Goal: Task Accomplishment & Management: Manage account settings

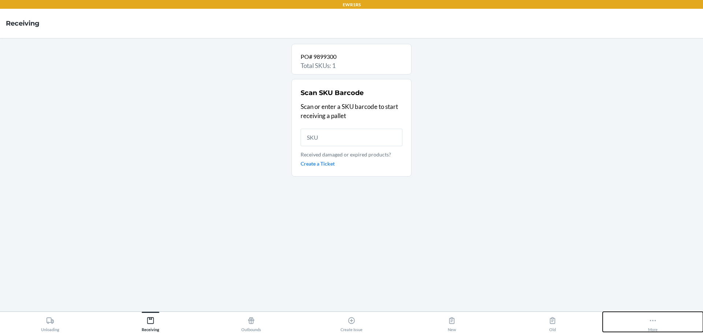
click at [658, 322] on button "More" at bounding box center [652, 322] width 100 height 20
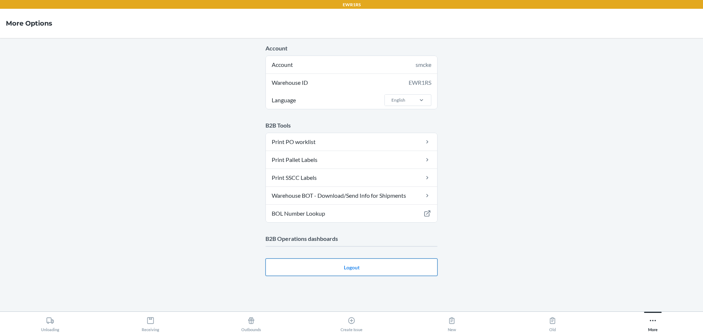
click at [368, 268] on button "Logout" at bounding box center [351, 268] width 172 height 18
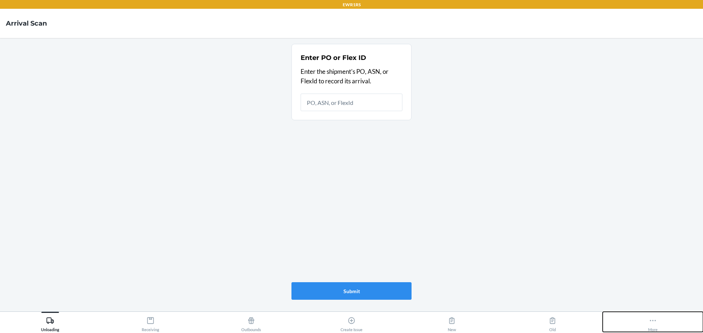
drag, startPoint x: 655, startPoint y: 322, endPoint x: 653, endPoint y: 312, distance: 10.9
click at [657, 319] on div "More" at bounding box center [653, 323] width 10 height 18
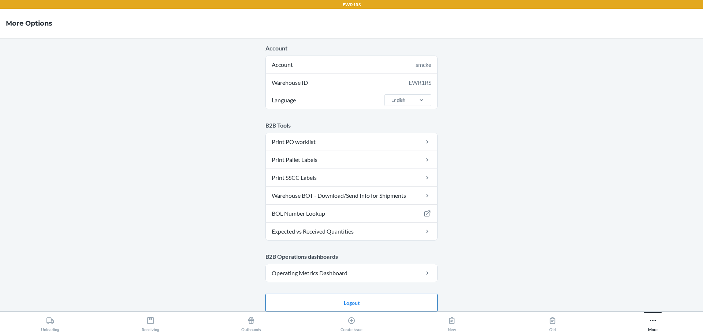
click at [386, 303] on button "Logout" at bounding box center [351, 303] width 172 height 18
